Goal: Transaction & Acquisition: Purchase product/service

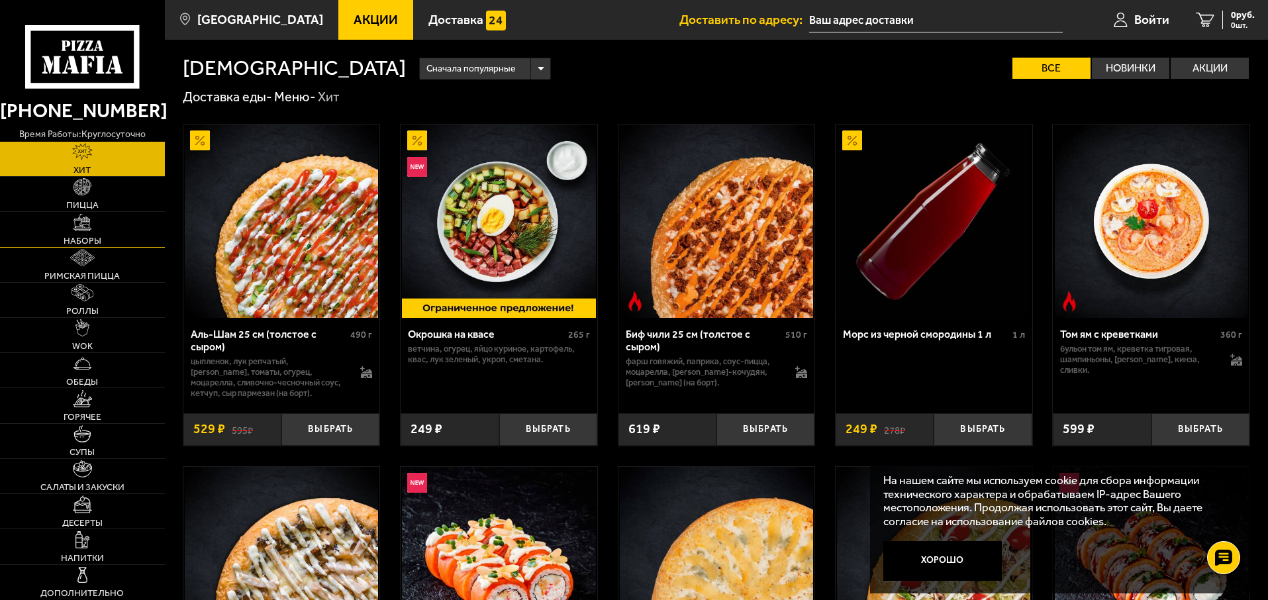
click at [90, 230] on img at bounding box center [81, 222] width 17 height 17
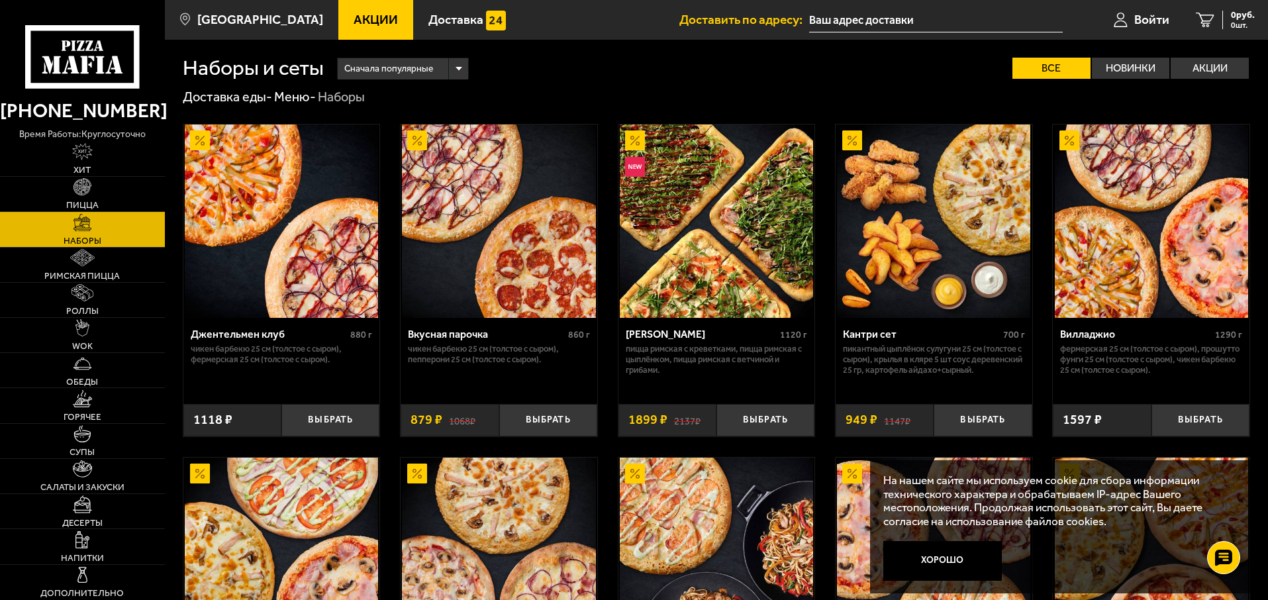
click at [702, 277] on img at bounding box center [716, 220] width 193 height 193
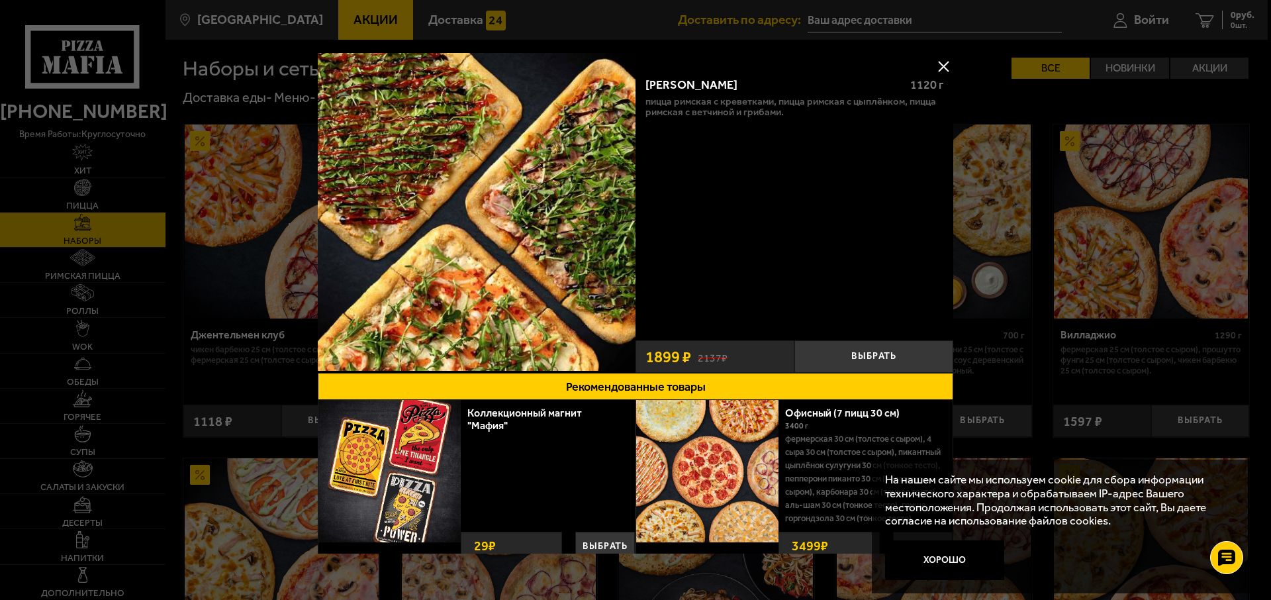
click at [553, 165] on img at bounding box center [477, 212] width 318 height 318
click at [943, 68] on button at bounding box center [943, 66] width 20 height 20
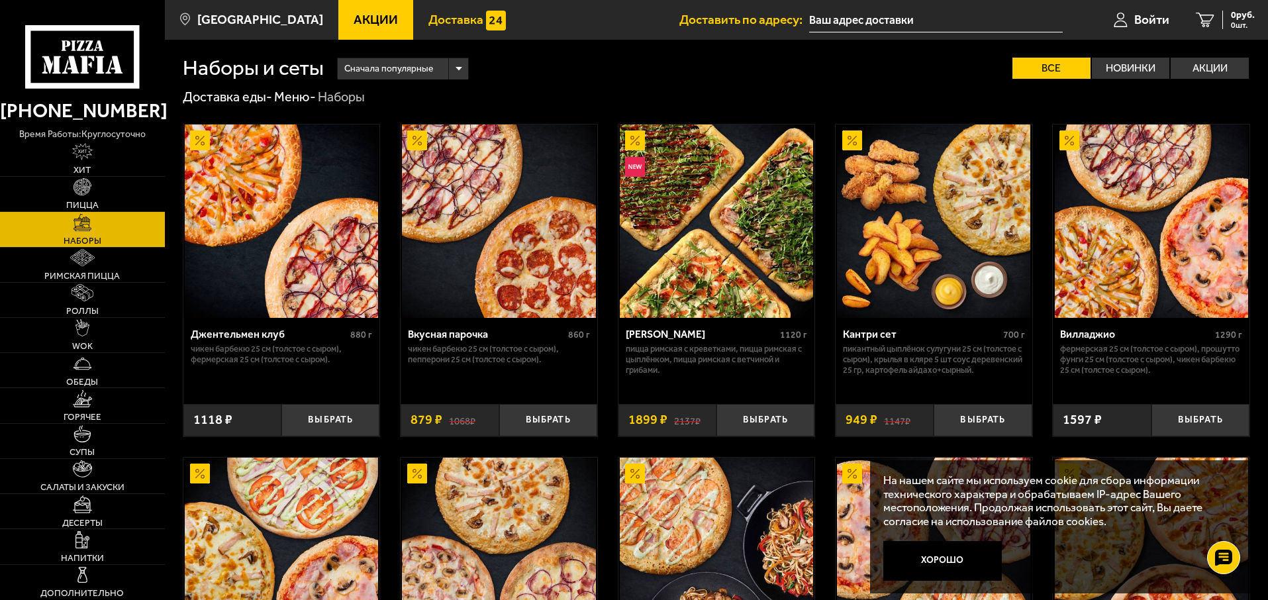
click at [432, 20] on span "Доставка" at bounding box center [455, 19] width 55 height 13
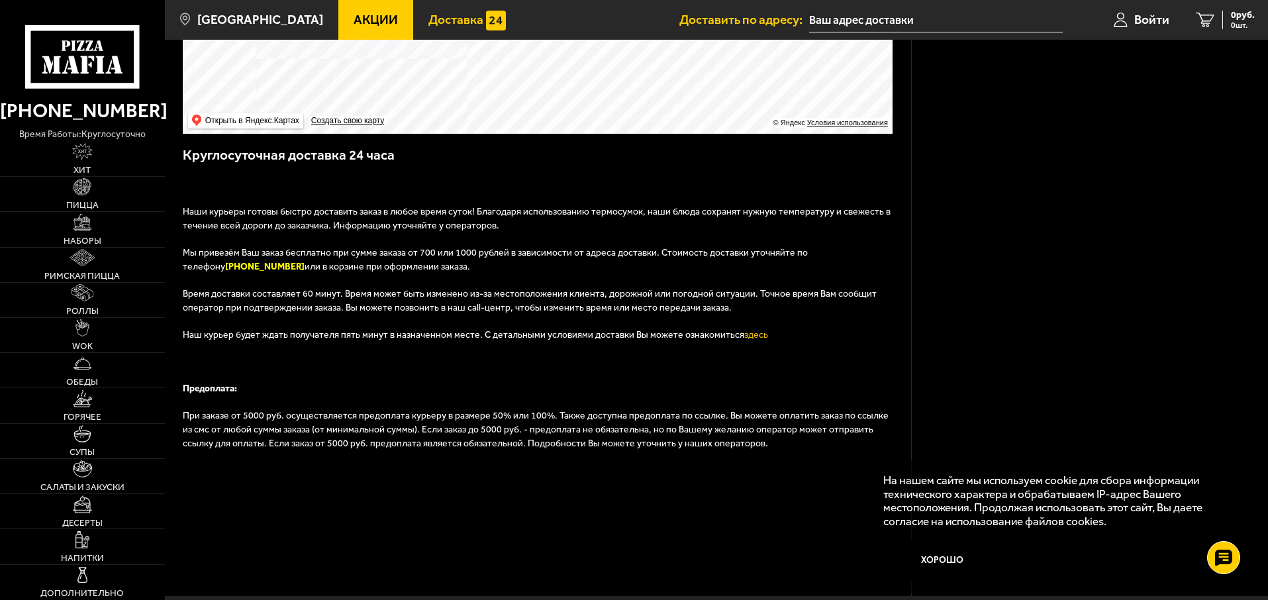
scroll to position [404, 0]
